Goal: Task Accomplishment & Management: Manage account settings

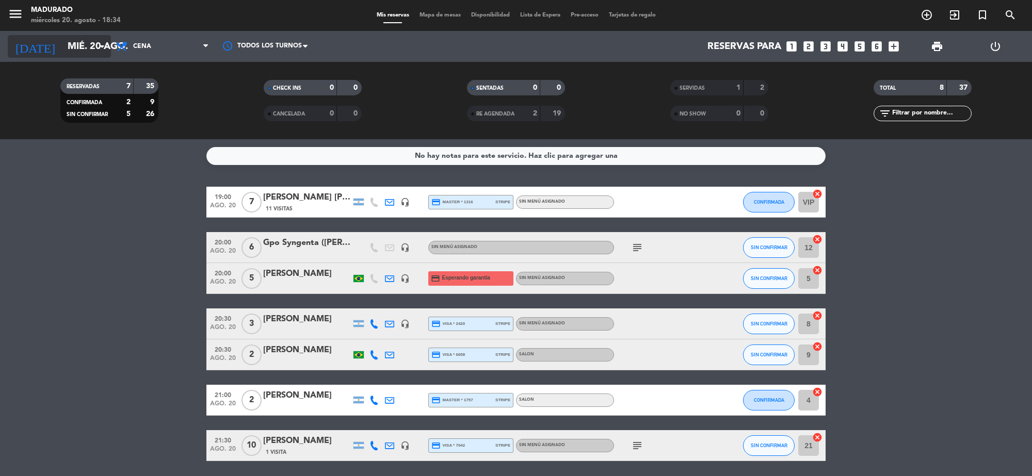
click at [94, 40] on input "mié. 20 ago." at bounding box center [123, 47] width 122 height 22
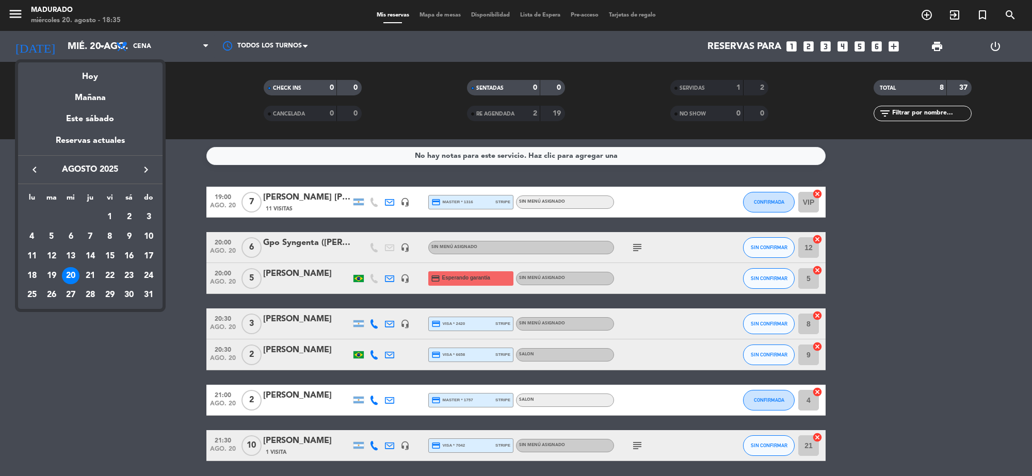
click at [894, 54] on div at bounding box center [516, 238] width 1032 height 476
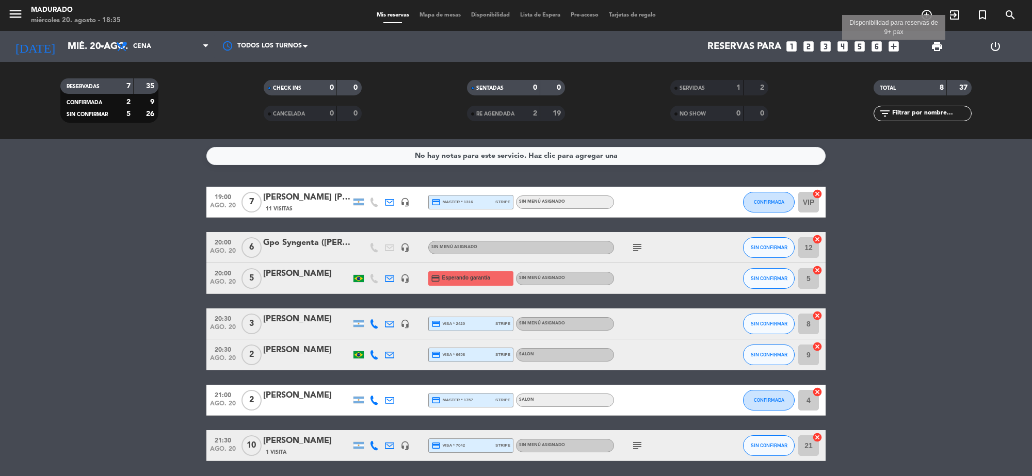
click at [894, 47] on icon "add_box" at bounding box center [893, 46] width 13 height 13
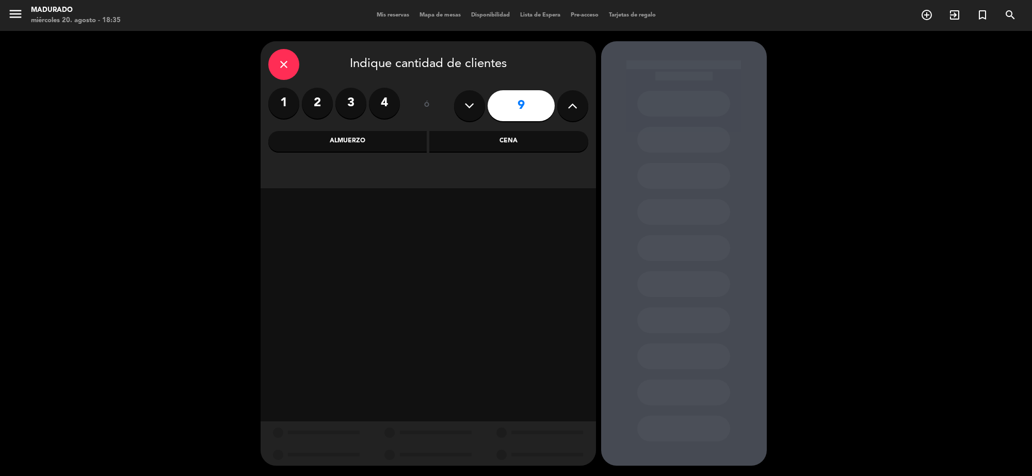
drag, startPoint x: 357, startPoint y: 99, endPoint x: 383, endPoint y: 114, distance: 29.6
click at [358, 100] on label "3" at bounding box center [351, 103] width 31 height 31
click at [475, 133] on div "Cena" at bounding box center [509, 141] width 159 height 21
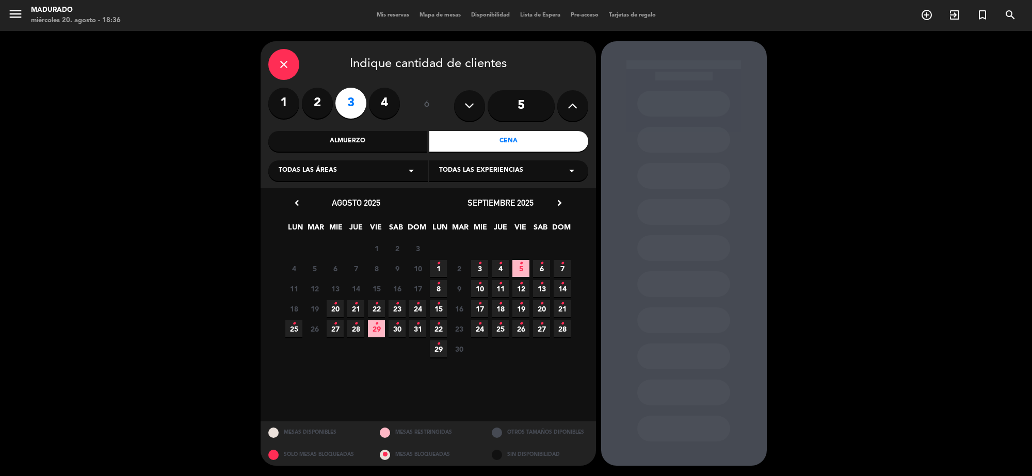
click at [419, 307] on icon "•" at bounding box center [418, 304] width 4 height 17
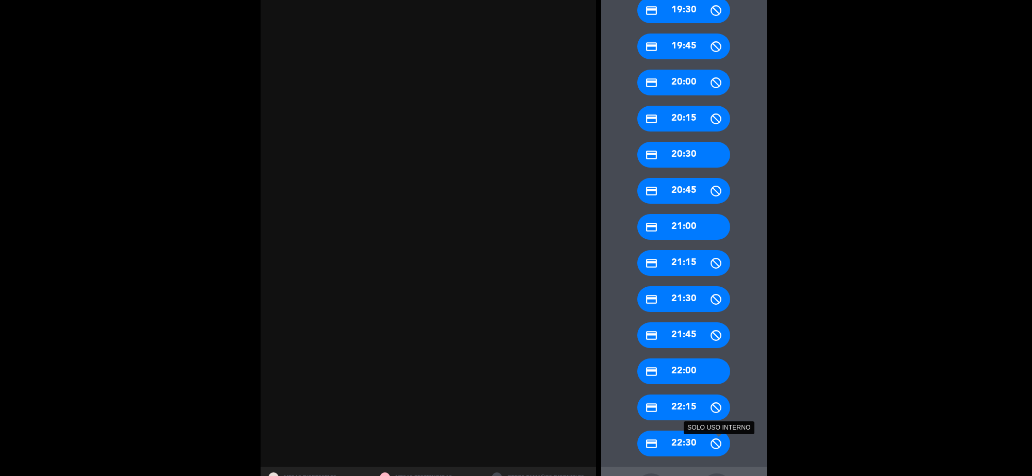
scroll to position [417, 0]
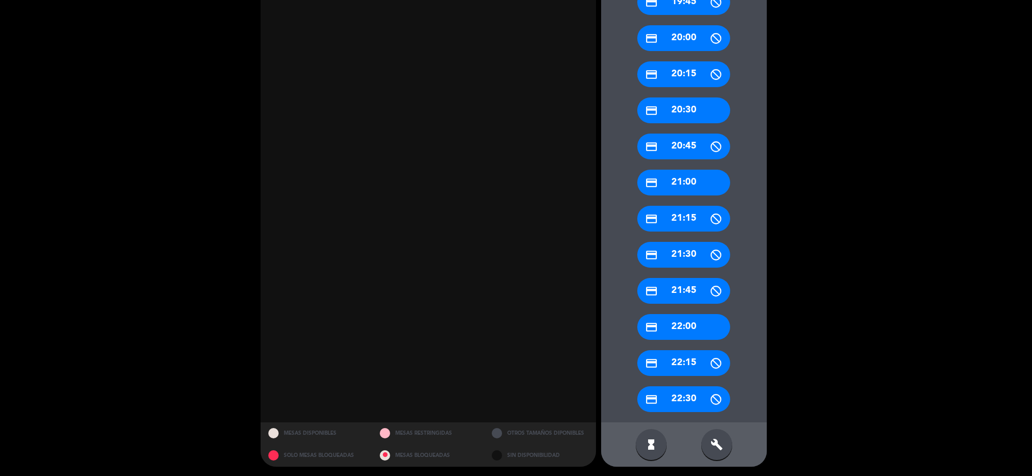
click at [708, 447] on div "build" at bounding box center [717, 445] width 31 height 31
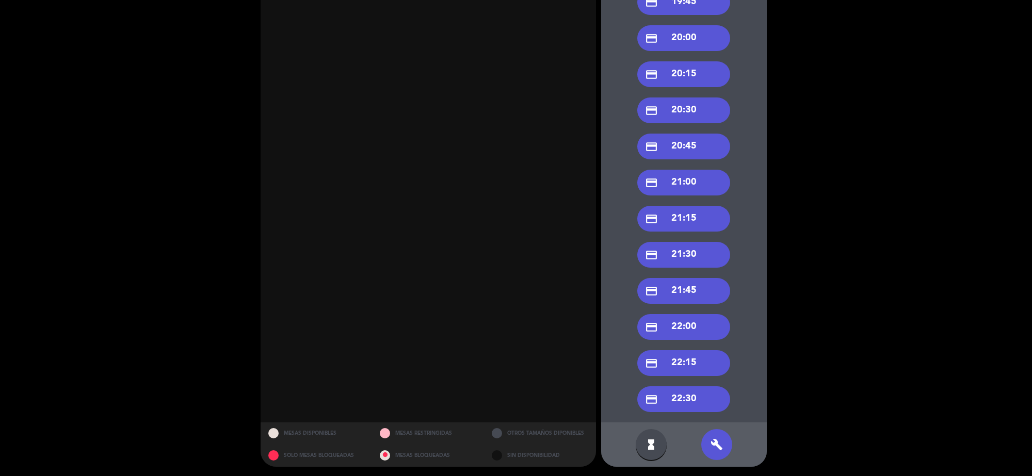
scroll to position [353, 0]
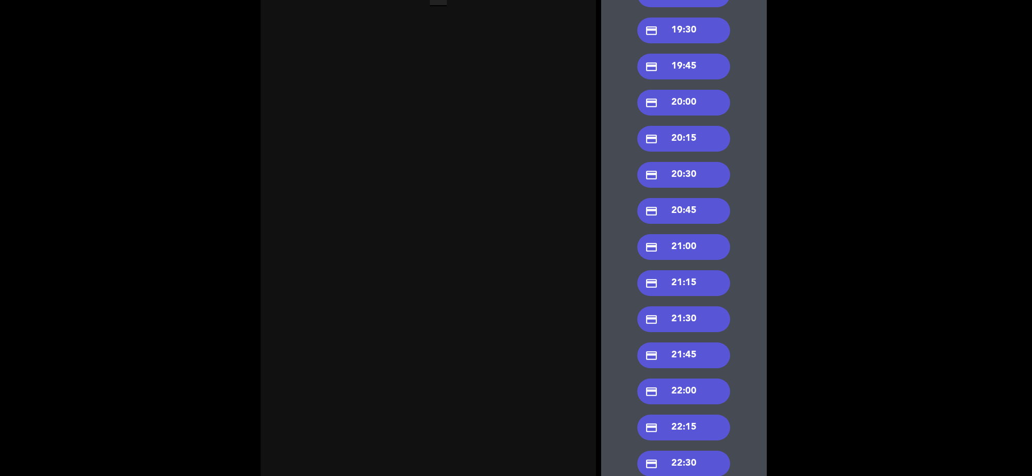
click at [698, 182] on div "credit_card 20:30" at bounding box center [684, 175] width 93 height 26
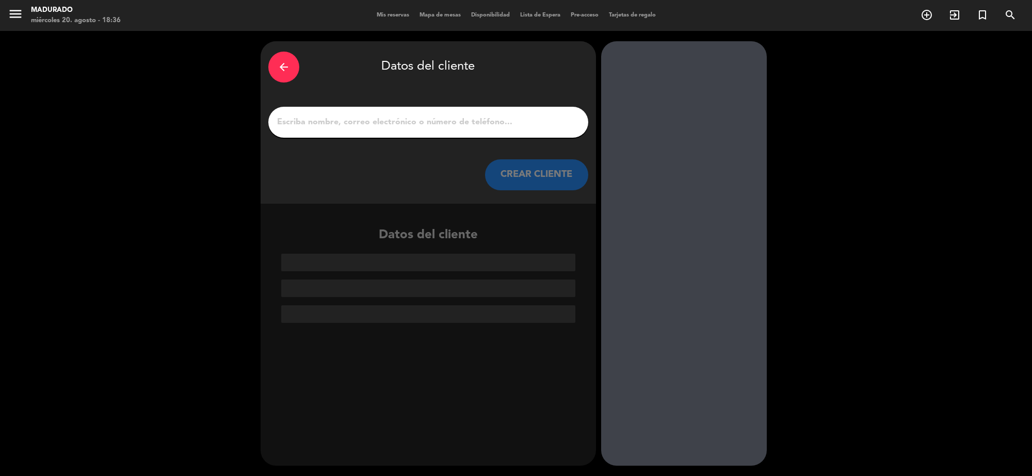
click at [344, 119] on input "1" at bounding box center [428, 122] width 305 height 14
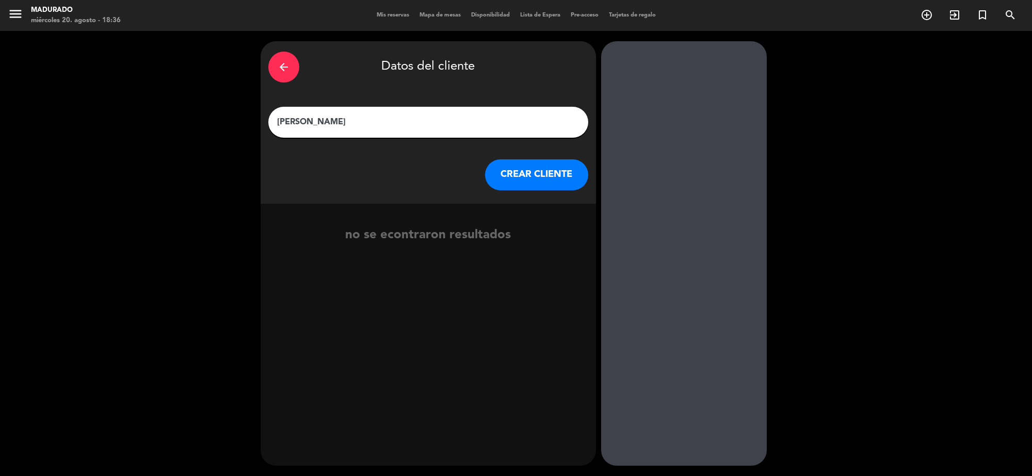
type input "[PERSON_NAME]"
click at [553, 179] on button "CREAR CLIENTE" at bounding box center [536, 175] width 103 height 31
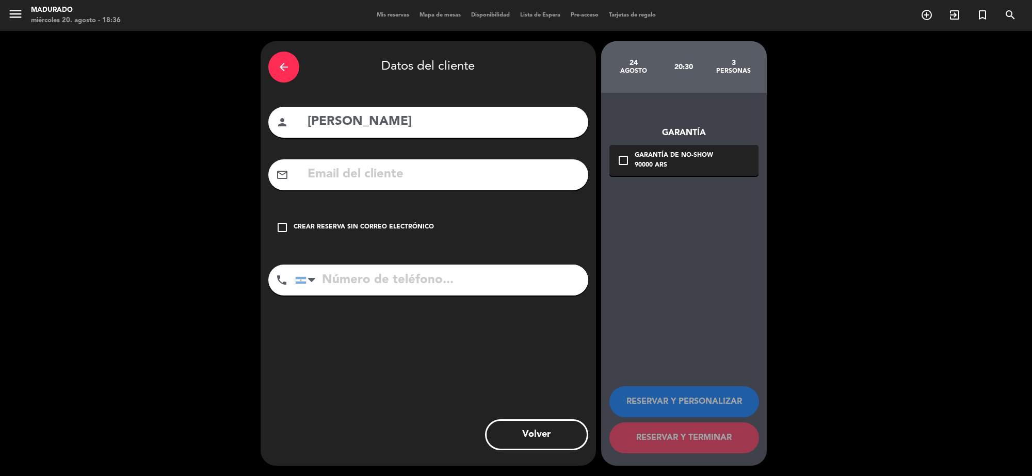
click at [467, 177] on input "text" at bounding box center [444, 174] width 274 height 21
paste input "[EMAIL_ADDRESS][DOMAIN_NAME]"
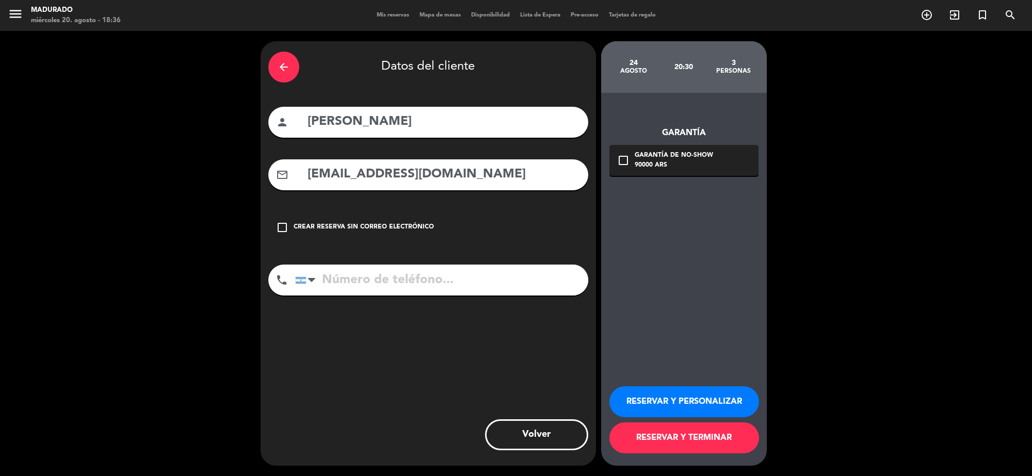
type input "[EMAIL_ADDRESS][DOMAIN_NAME]"
click at [674, 164] on div "90000 ARS" at bounding box center [674, 166] width 78 height 10
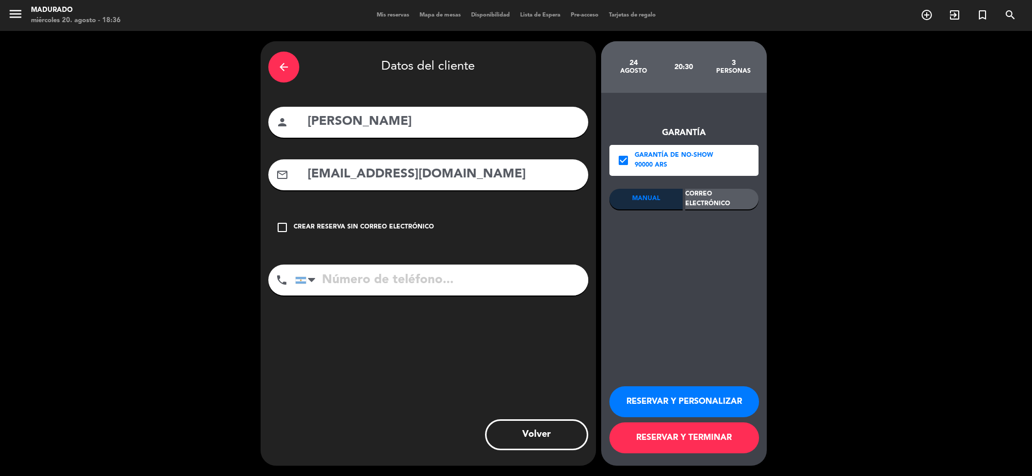
click at [739, 199] on div "Correo Electrónico" at bounding box center [722, 199] width 73 height 21
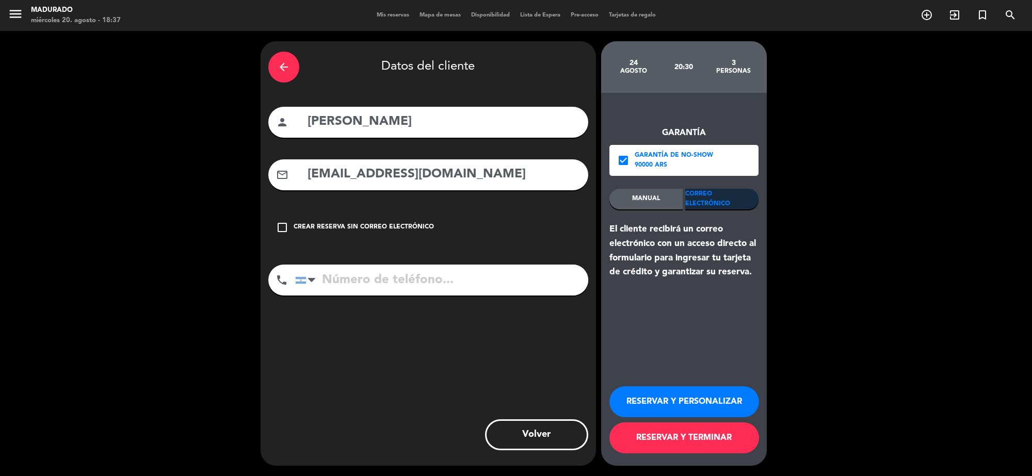
click at [358, 285] on input "tel" at bounding box center [441, 280] width 293 height 31
paste input "[PHONE_NUMBER]"
type input "[PHONE_NUMBER]"
click at [697, 447] on button "RESERVAR Y TERMINAR" at bounding box center [685, 438] width 150 height 31
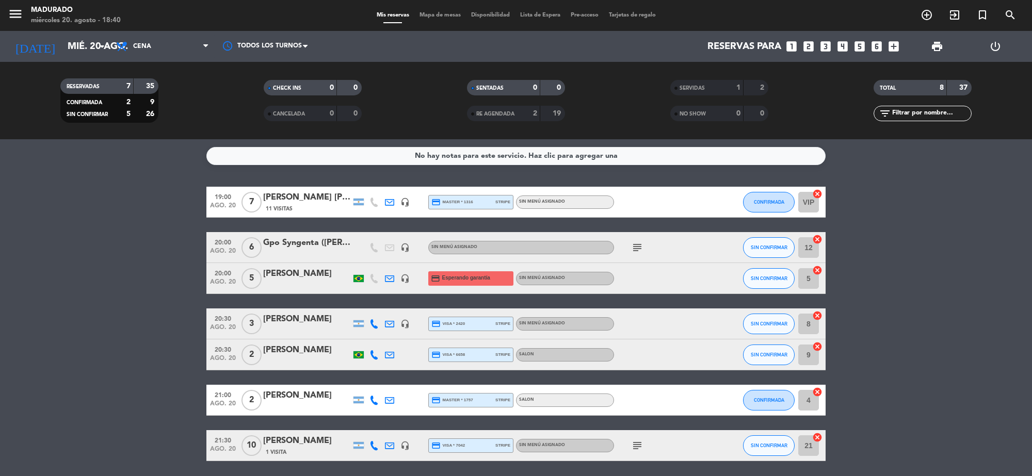
click at [819, 317] on icon "cancel" at bounding box center [818, 316] width 10 height 10
click at [812, 324] on icon "border_all" at bounding box center [810, 324] width 12 height 12
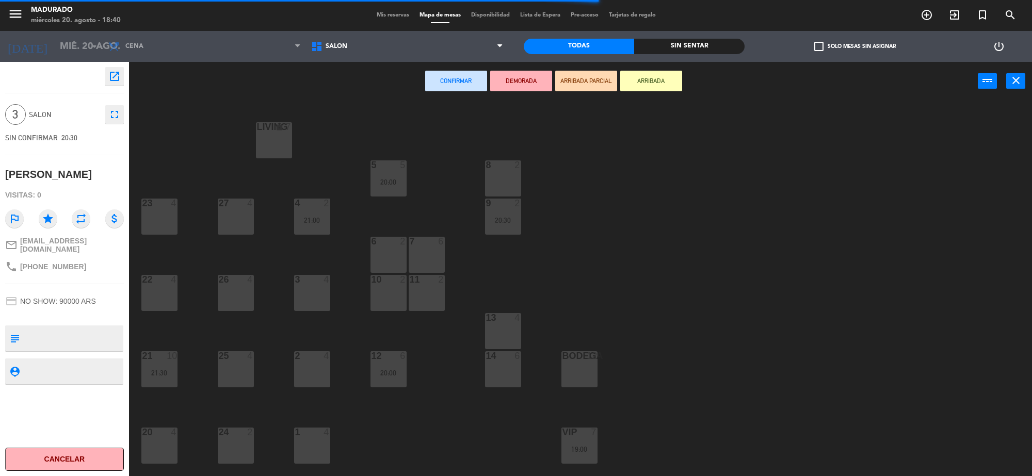
drag, startPoint x: 324, startPoint y: 387, endPoint x: 371, endPoint y: 304, distance: 95.9
click at [323, 387] on div "2 4" at bounding box center [312, 370] width 36 height 36
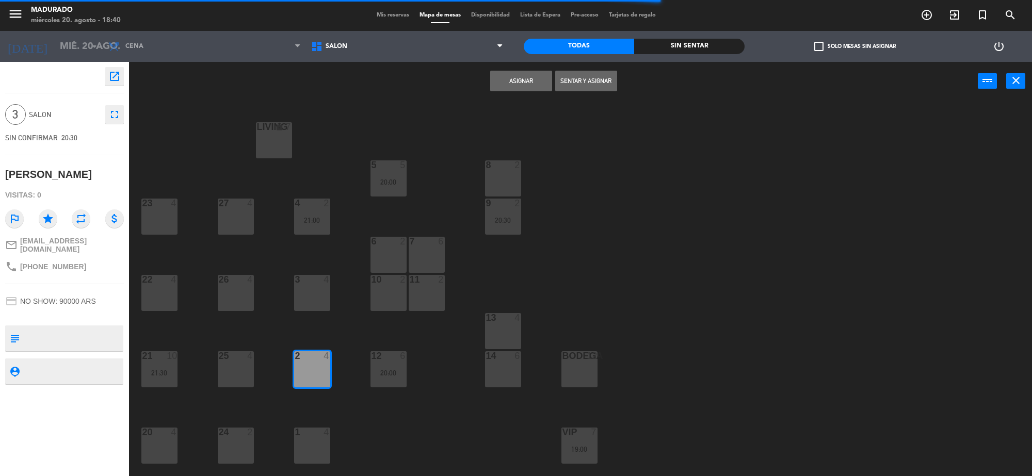
click at [506, 68] on div "Asignar Sentar y Asignar power_input close" at bounding box center [553, 81] width 849 height 39
click at [507, 78] on button "Asignar" at bounding box center [521, 81] width 62 height 21
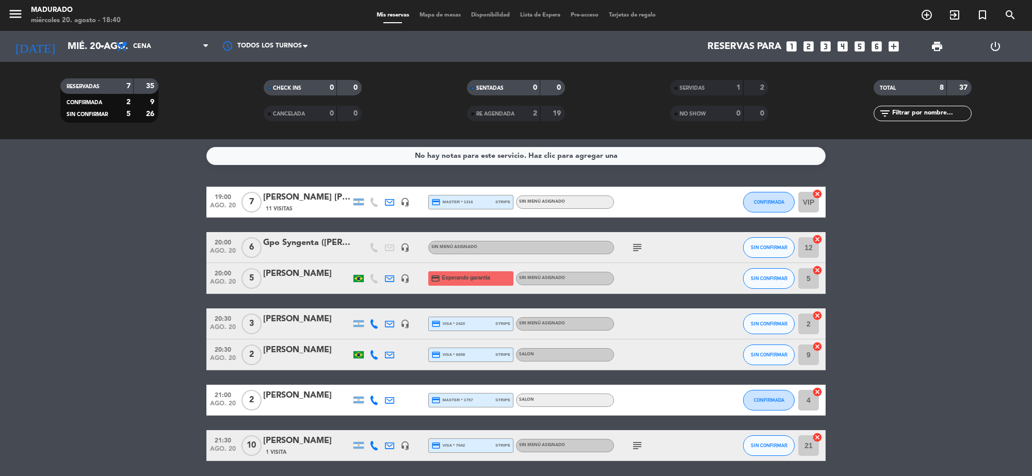
click at [820, 439] on icon "cancel" at bounding box center [818, 438] width 10 height 10
click at [813, 444] on icon "border_all" at bounding box center [810, 446] width 12 height 12
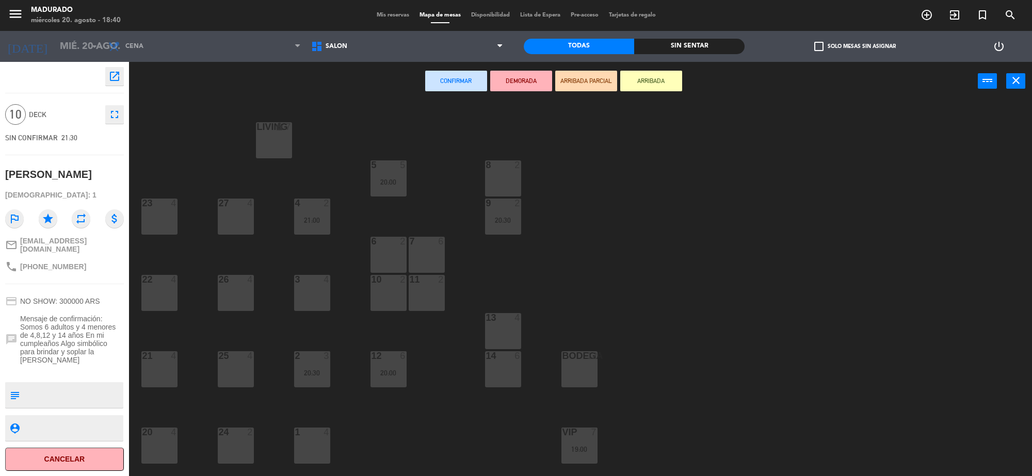
click at [391, 253] on div "6 2" at bounding box center [389, 255] width 36 height 36
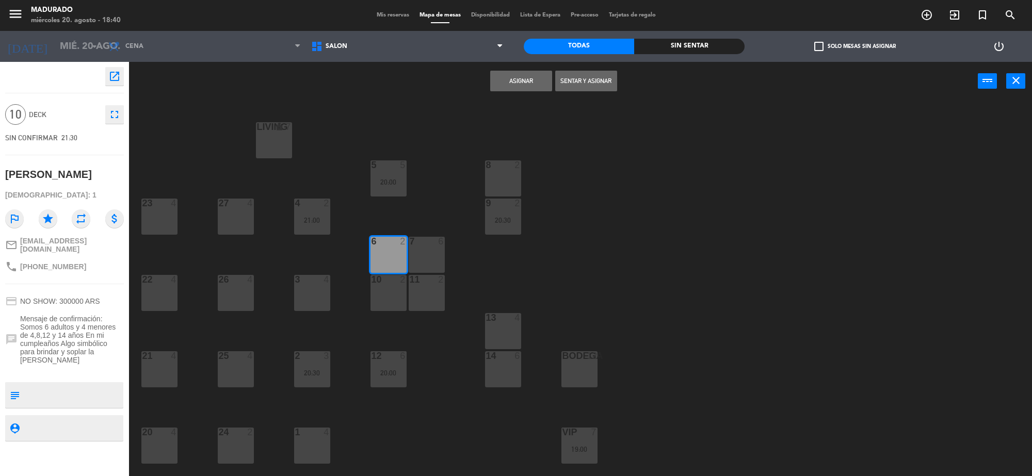
click at [409, 253] on div "7 6" at bounding box center [427, 255] width 36 height 36
click at [399, 287] on div "10 2" at bounding box center [389, 293] width 36 height 36
drag, startPoint x: 421, startPoint y: 292, endPoint x: 481, endPoint y: 193, distance: 116.2
click at [422, 292] on div "11 2" at bounding box center [427, 293] width 36 height 36
click at [536, 76] on button "Asignar" at bounding box center [521, 81] width 62 height 21
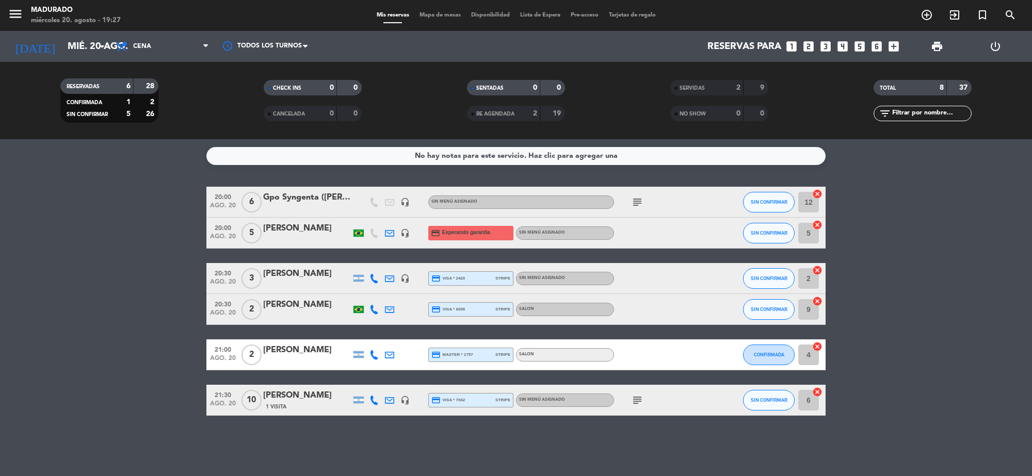
click at [311, 201] on div "Gpo Syngenta ([PERSON_NAME])" at bounding box center [307, 197] width 88 height 13
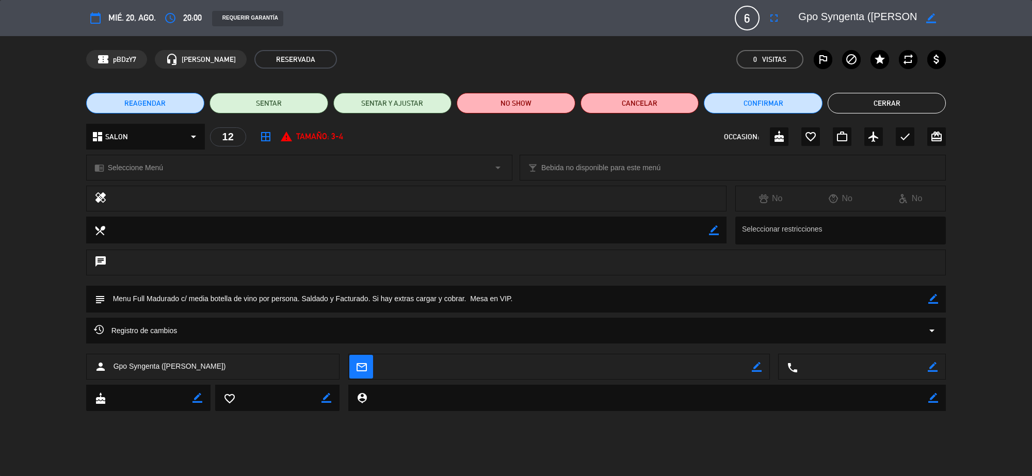
click at [879, 97] on button "Cerrar" at bounding box center [887, 103] width 119 height 21
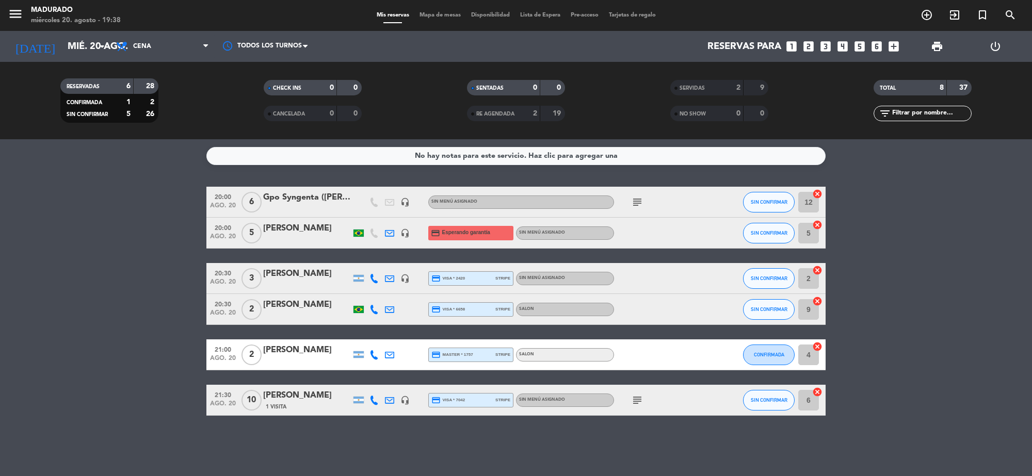
click at [817, 274] on icon "cancel" at bounding box center [818, 270] width 10 height 10
click at [814, 281] on icon "border_all" at bounding box center [810, 279] width 12 height 12
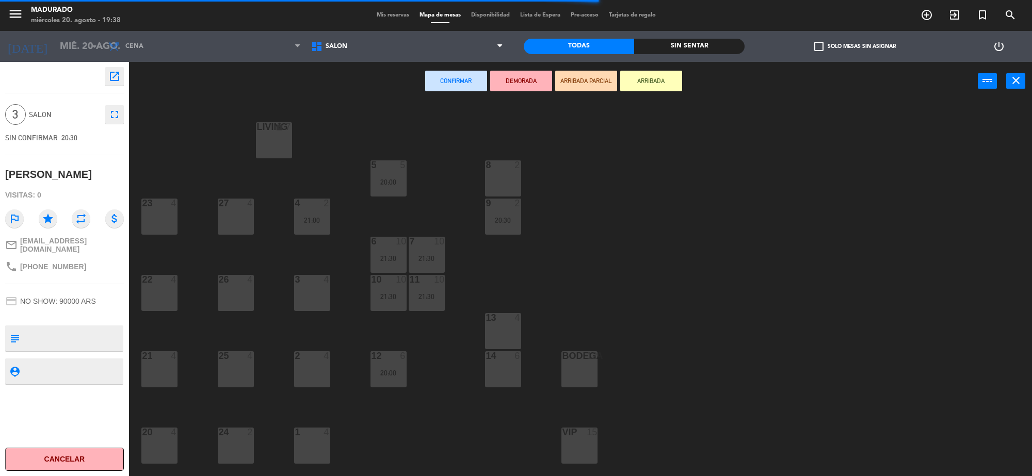
click at [501, 329] on div "13 4" at bounding box center [503, 331] width 36 height 36
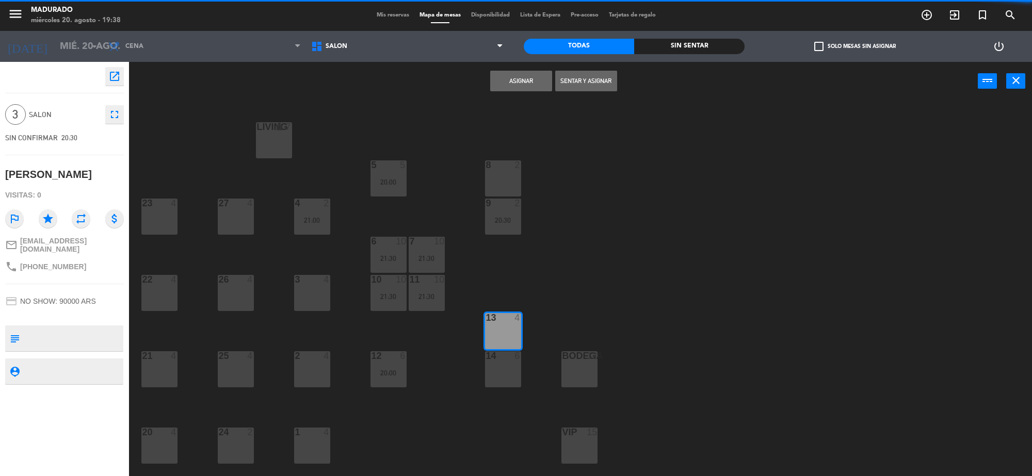
click at [531, 84] on button "Asignar" at bounding box center [521, 81] width 62 height 21
